Goal: Navigation & Orientation: Find specific page/section

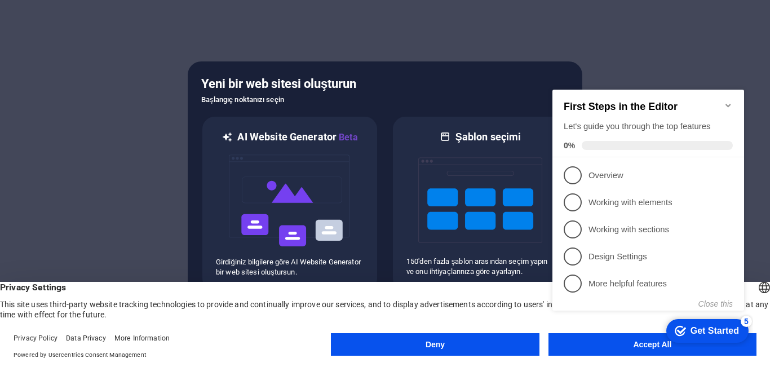
click at [575, 347] on appcues-checklist "Contextual help checklist present on screen" at bounding box center [650, 211] width 205 height 277
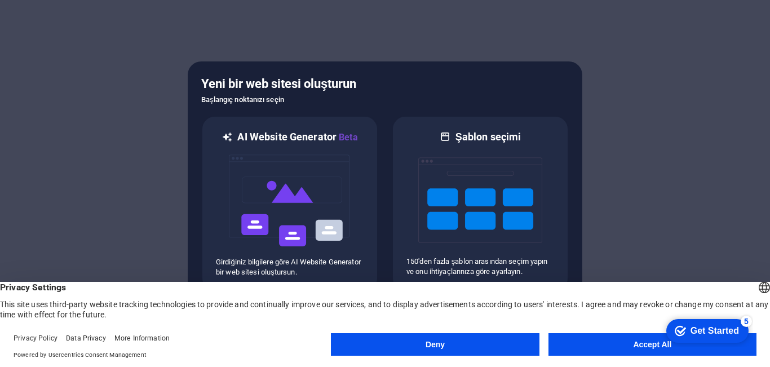
click at [658, 347] on appcues-checklist "Contextual help checklist present on screen" at bounding box center [705, 331] width 95 height 37
click at [612, 348] on button "Accept All" at bounding box center [652, 344] width 208 height 23
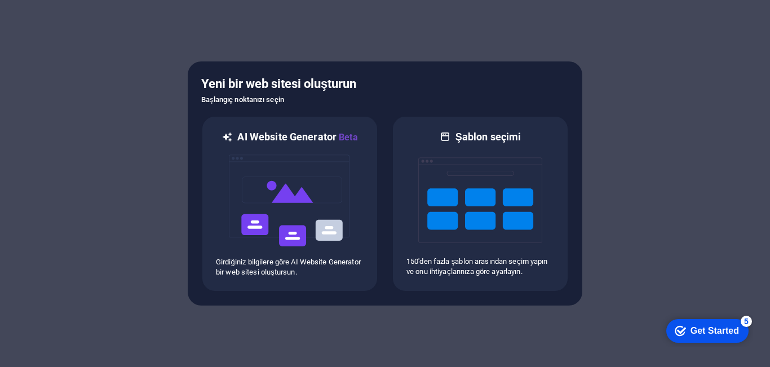
click at [712, 332] on div "Get Started" at bounding box center [714, 331] width 48 height 10
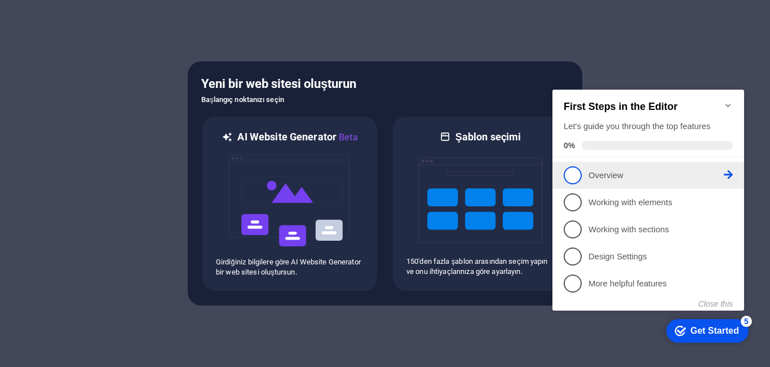
click at [618, 171] on p "Overview - incomplete" at bounding box center [655, 176] width 135 height 12
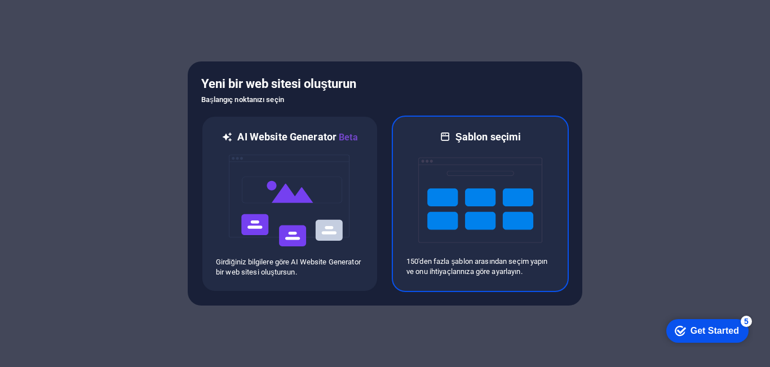
click at [449, 183] on img at bounding box center [480, 200] width 124 height 113
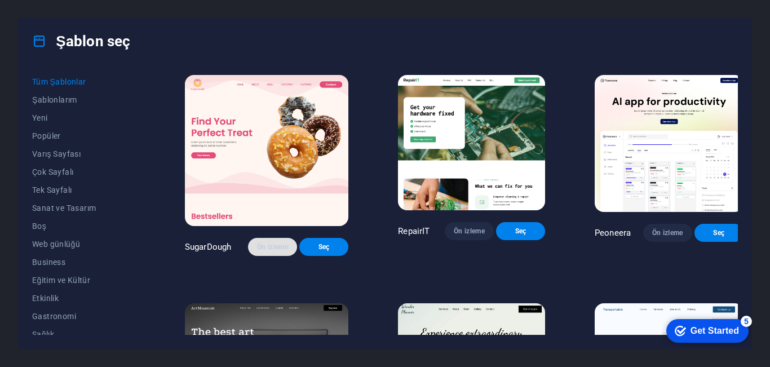
click at [257, 243] on span "Ön izleme" at bounding box center [272, 246] width 31 height 9
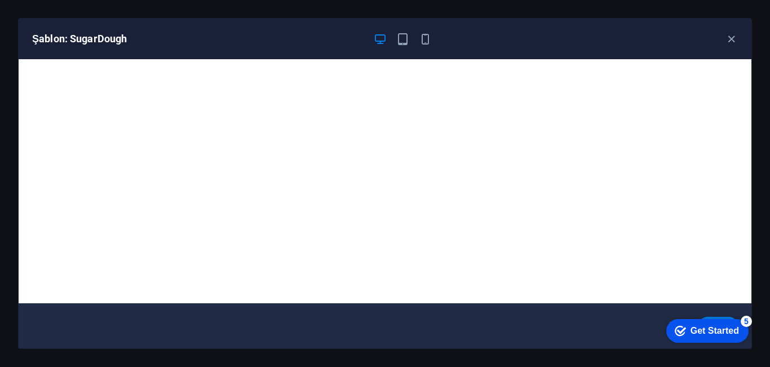
click at [434, 40] on div "Şablon: SugarDough" at bounding box center [378, 39] width 692 height 14
click at [419, 38] on icon "button" at bounding box center [425, 39] width 13 height 13
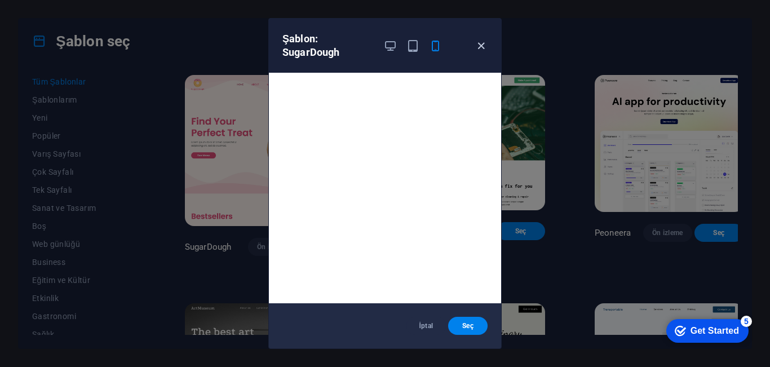
click at [479, 41] on icon "button" at bounding box center [481, 45] width 13 height 13
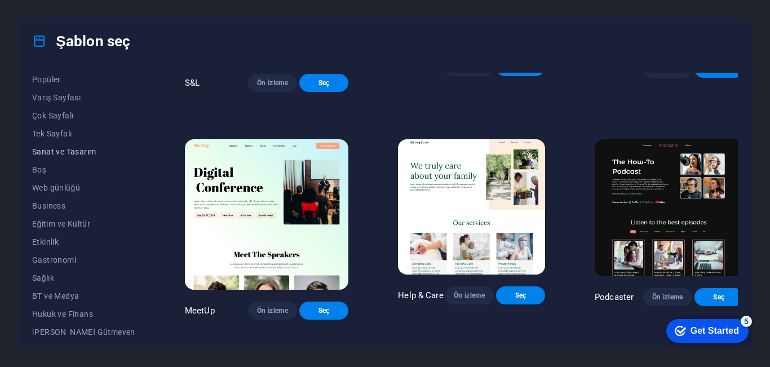
scroll to position [113, 0]
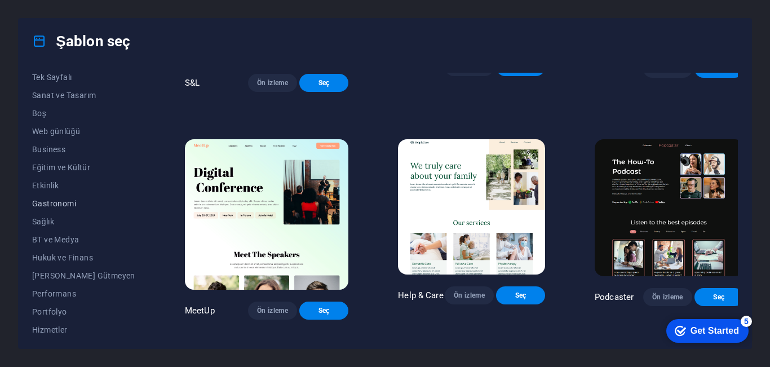
click at [58, 206] on span "Gastronomi" at bounding box center [83, 203] width 103 height 9
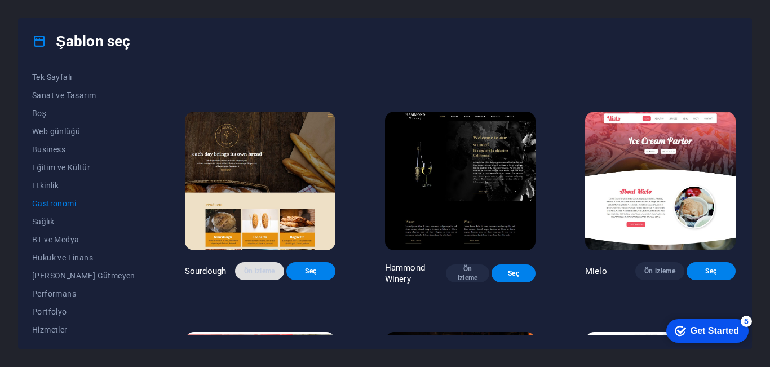
click at [244, 276] on span "Ön izleme" at bounding box center [259, 271] width 31 height 9
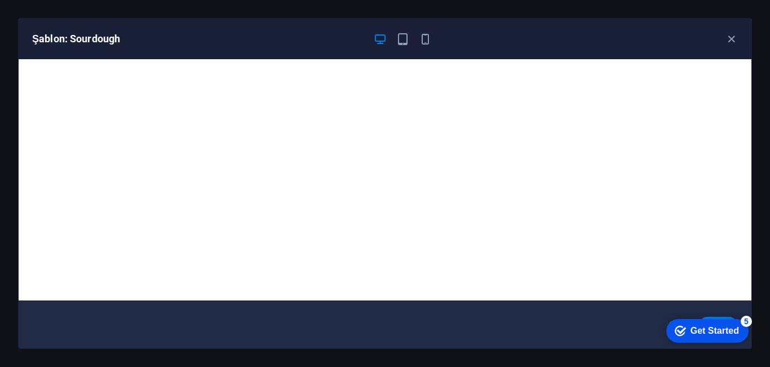
scroll to position [0, 0]
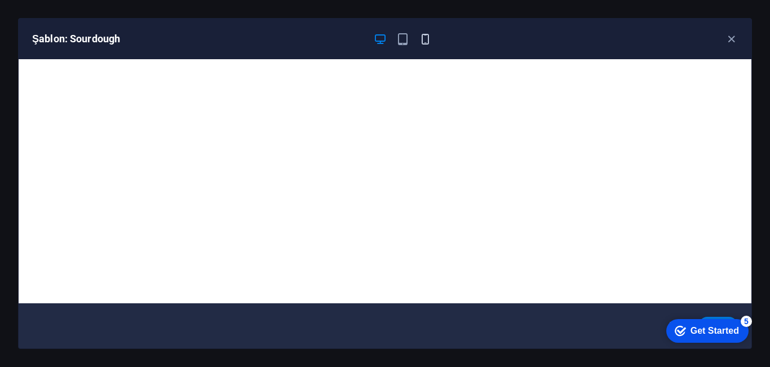
click at [427, 39] on icon "button" at bounding box center [425, 39] width 13 height 13
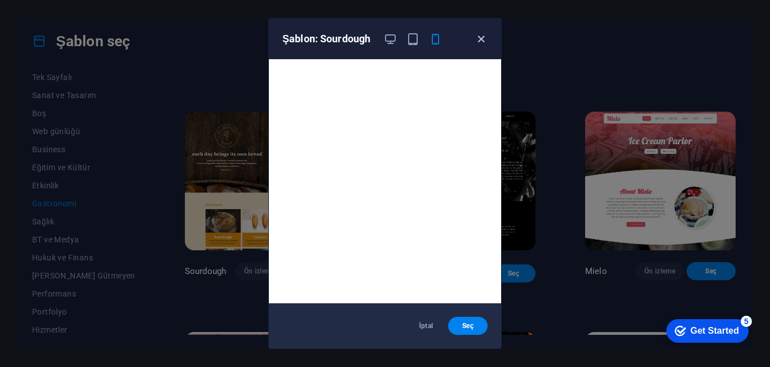
click at [475, 37] on icon "button" at bounding box center [481, 39] width 13 height 13
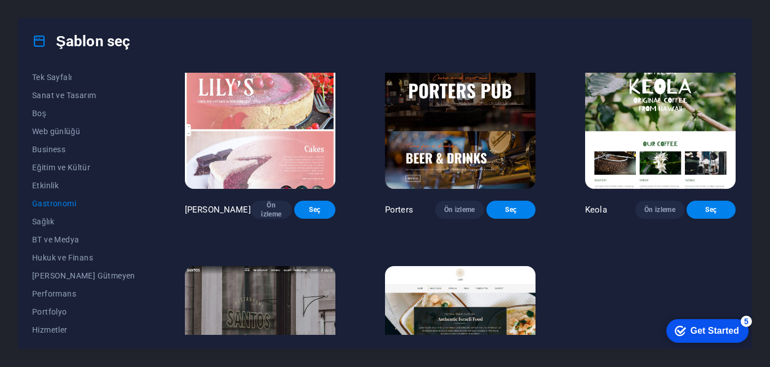
scroll to position [1040, 0]
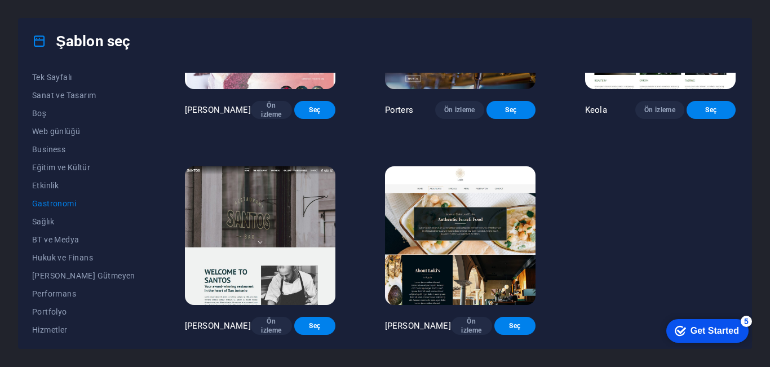
click at [732, 21] on div "Şablon seç" at bounding box center [385, 41] width 733 height 45
click at [702, 6] on div "Şablon seç Tüm Şablonlar Şablonlarım Yeni Popüler Varış Sayfası Çok Sayfalı Tek…" at bounding box center [385, 183] width 770 height 367
